Goal: Check status

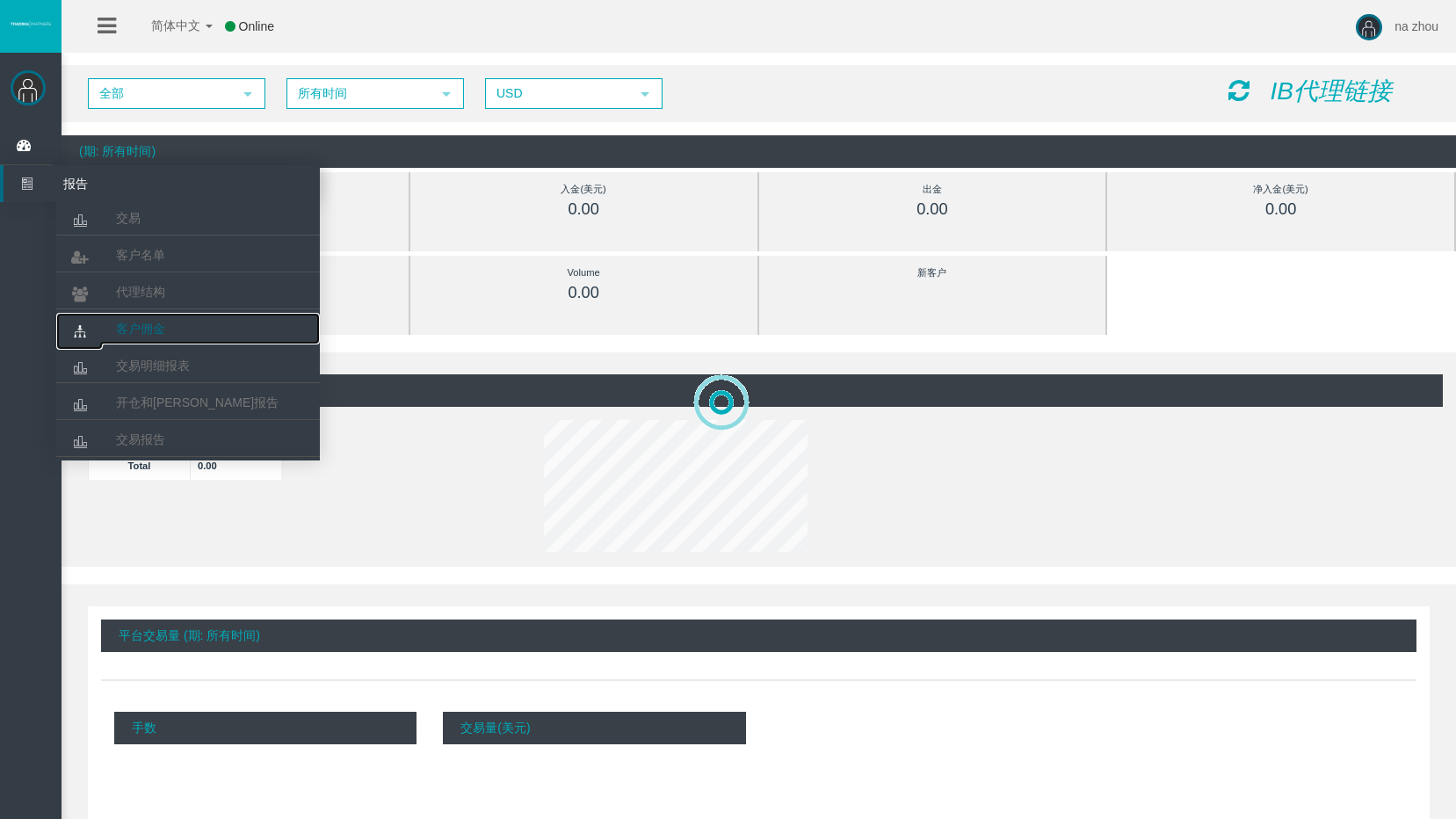
click at [163, 328] on span "客户佣金" at bounding box center [140, 328] width 49 height 14
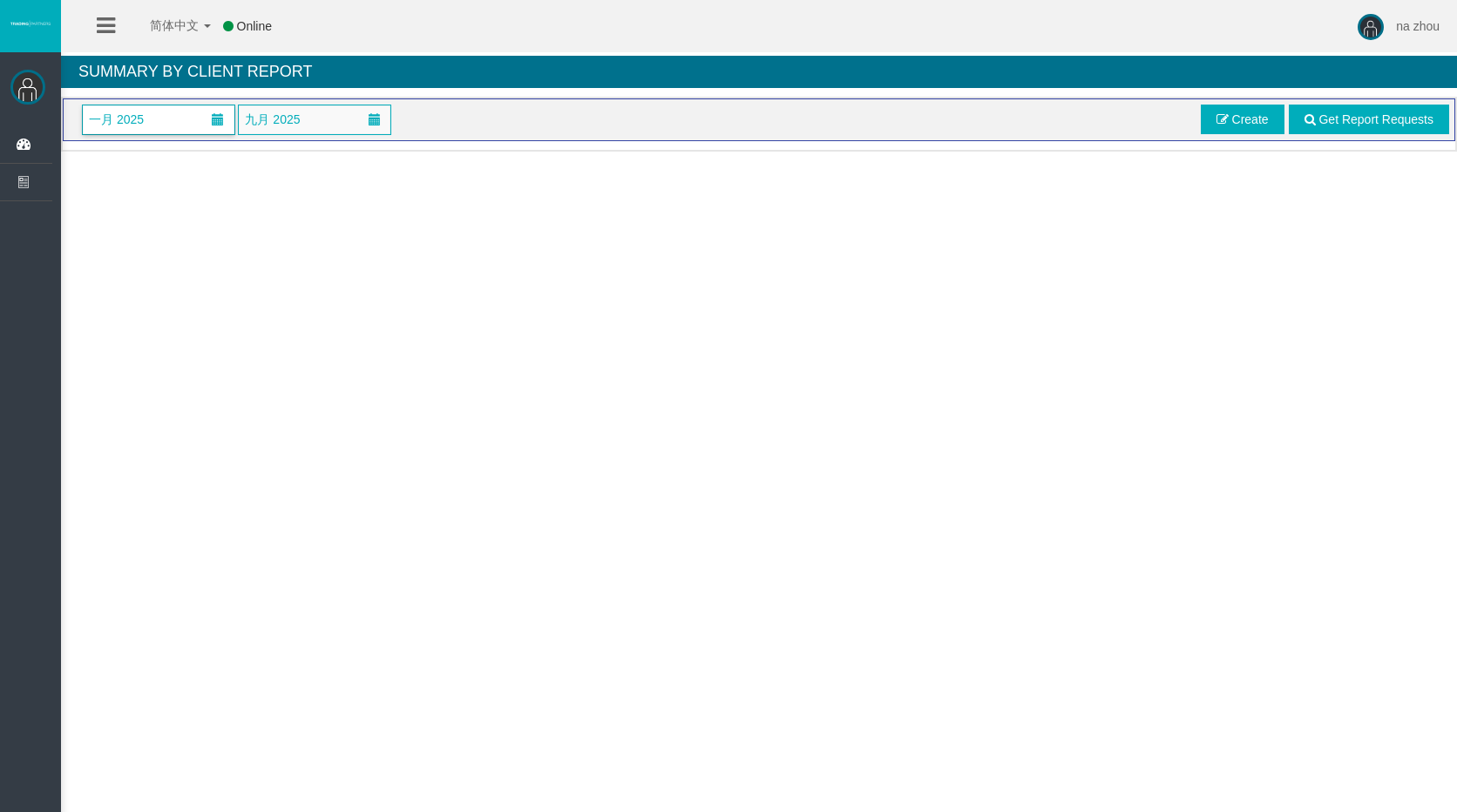
click at [214, 122] on span at bounding box center [217, 119] width 12 height 12
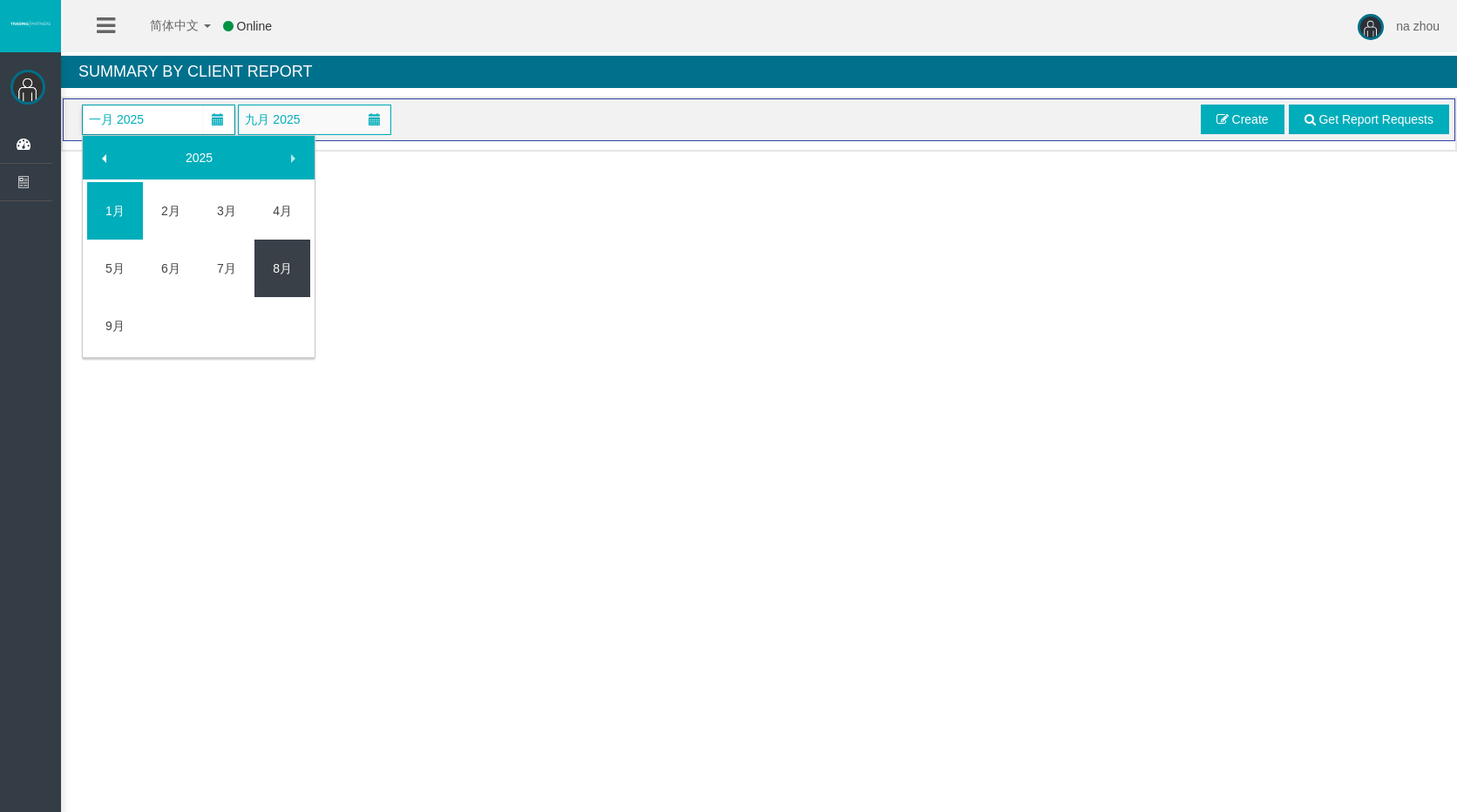
click at [266, 266] on link "8月" at bounding box center [282, 268] width 56 height 31
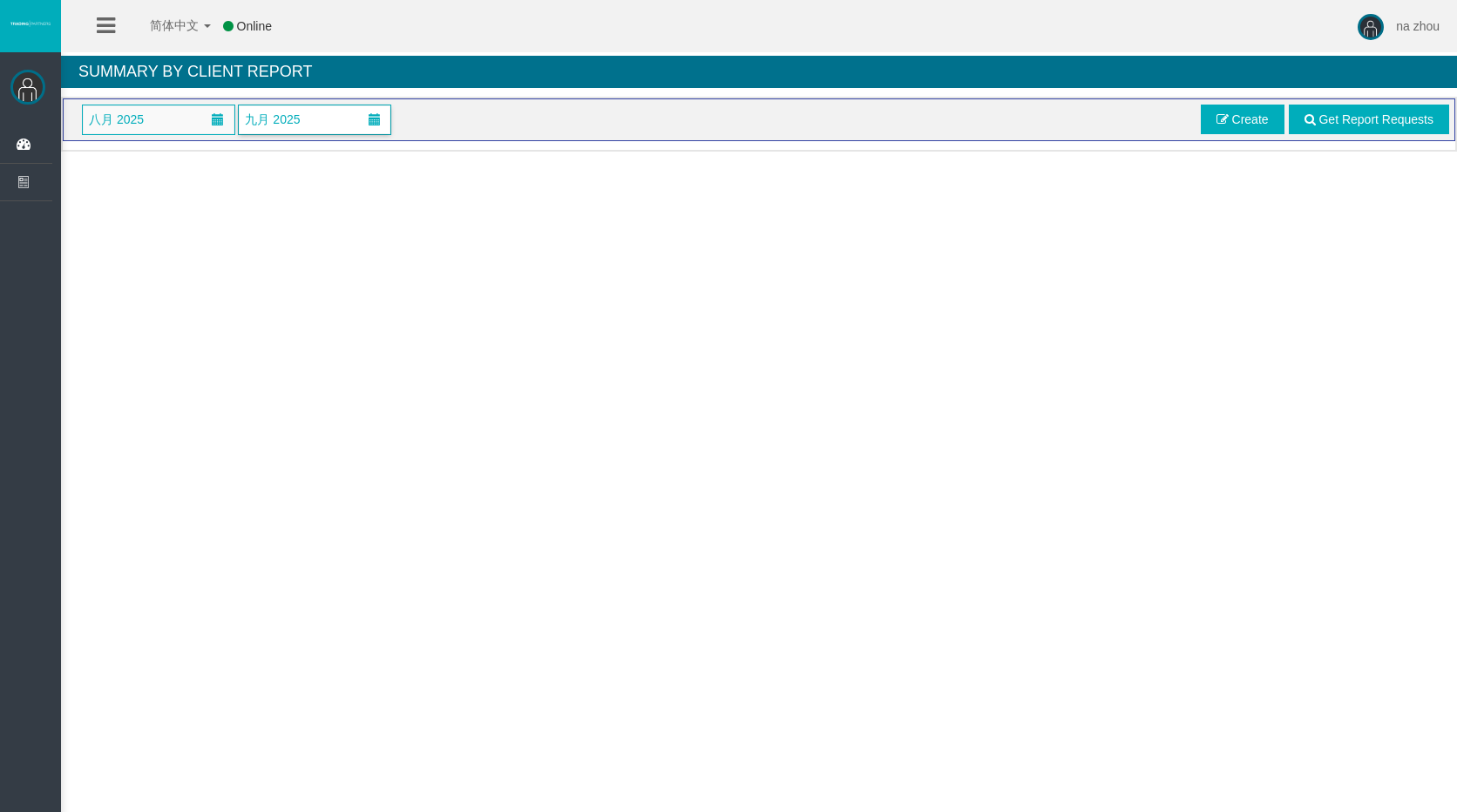
click at [361, 124] on span at bounding box center [374, 120] width 31 height 27
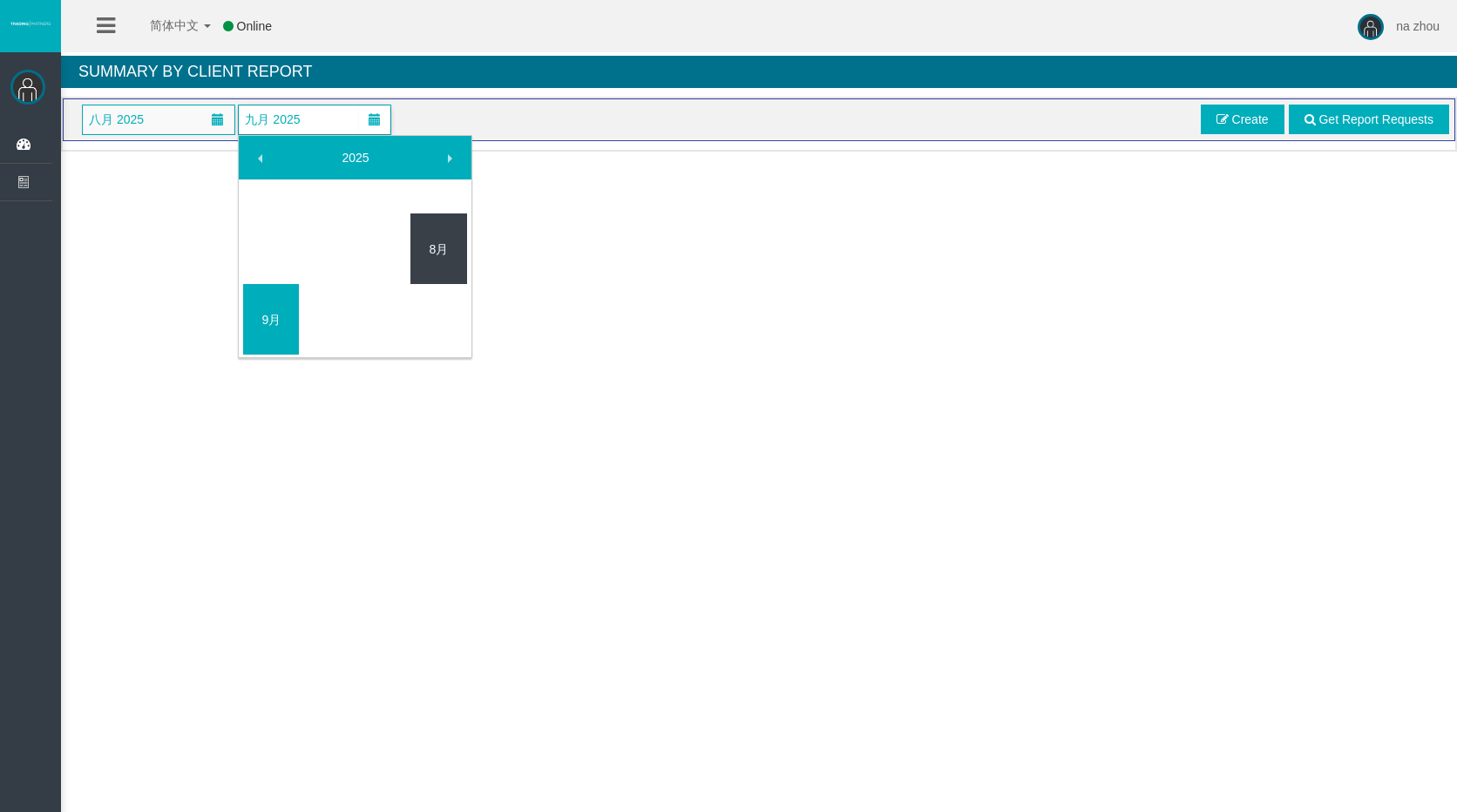
click at [444, 253] on link "8月" at bounding box center [438, 249] width 56 height 31
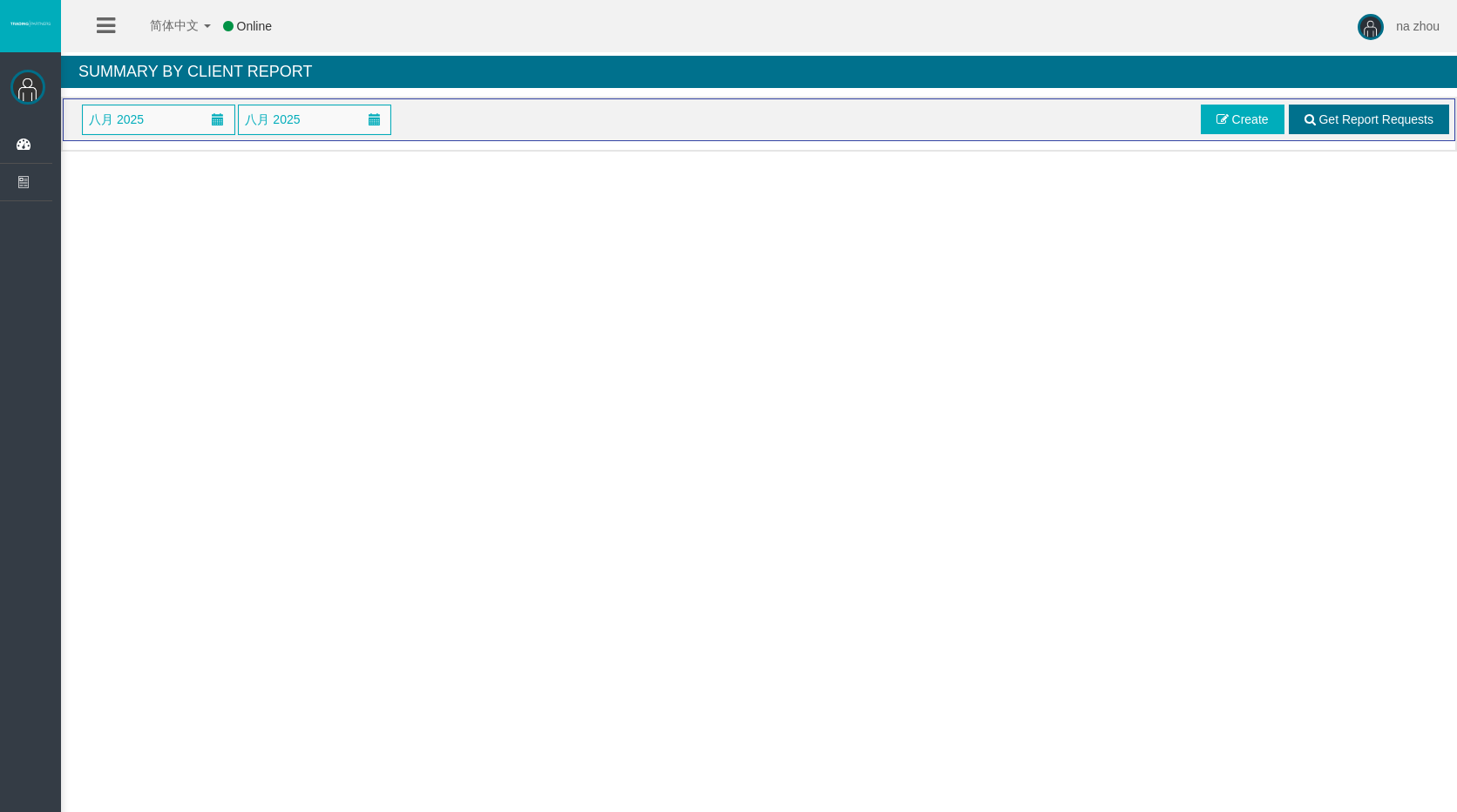
click at [1392, 120] on span "Get Report Requests" at bounding box center [1375, 120] width 115 height 14
